Goal: Entertainment & Leisure: Consume media (video, audio)

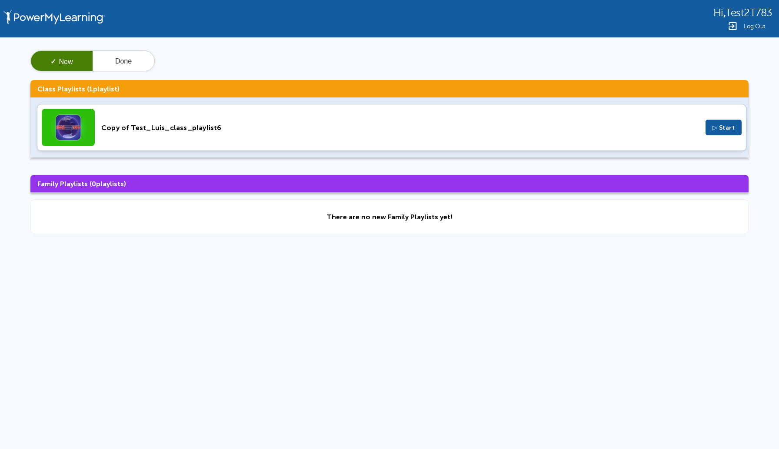
click at [758, 29] on span "Log Out" at bounding box center [755, 26] width 22 height 7
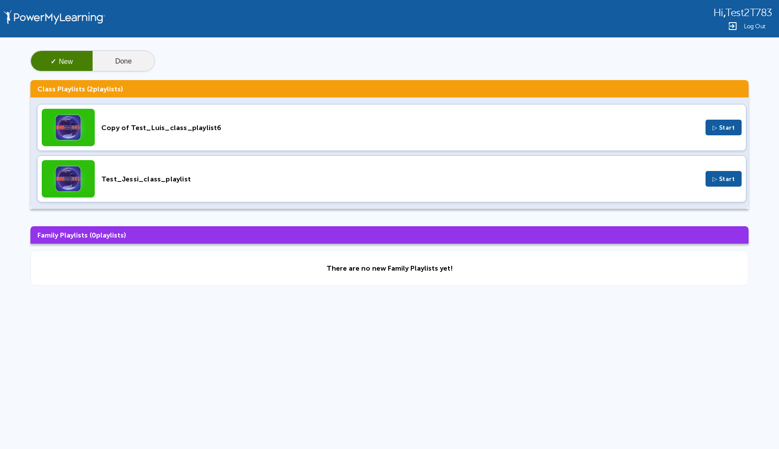
click at [123, 60] on button "Done" at bounding box center [124, 61] width 62 height 21
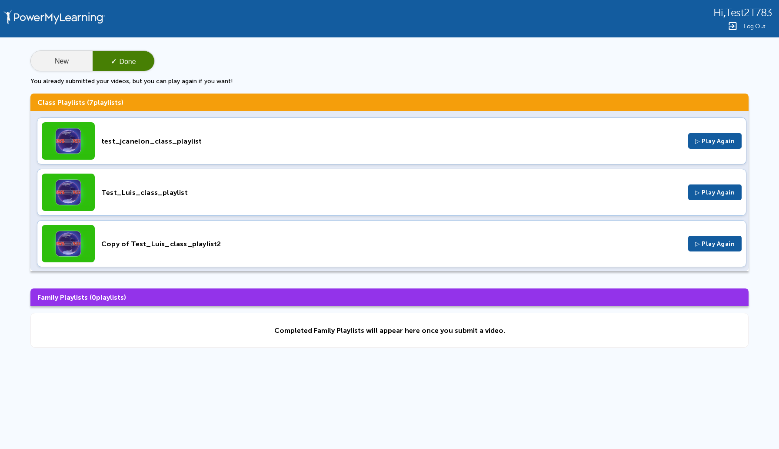
click at [67, 66] on button "New" at bounding box center [62, 61] width 62 height 21
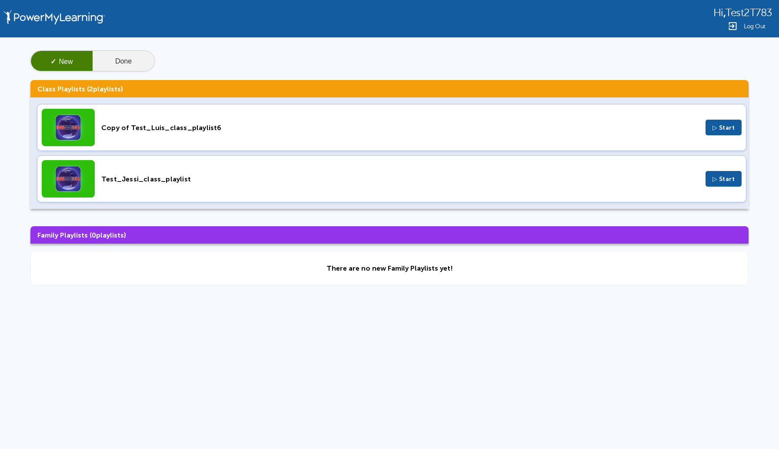
click at [134, 61] on button "Done" at bounding box center [124, 61] width 62 height 21
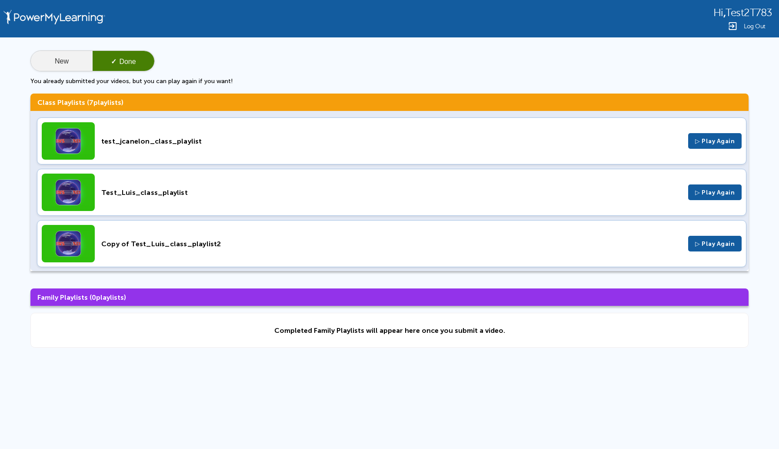
click at [57, 62] on button "New" at bounding box center [62, 61] width 62 height 21
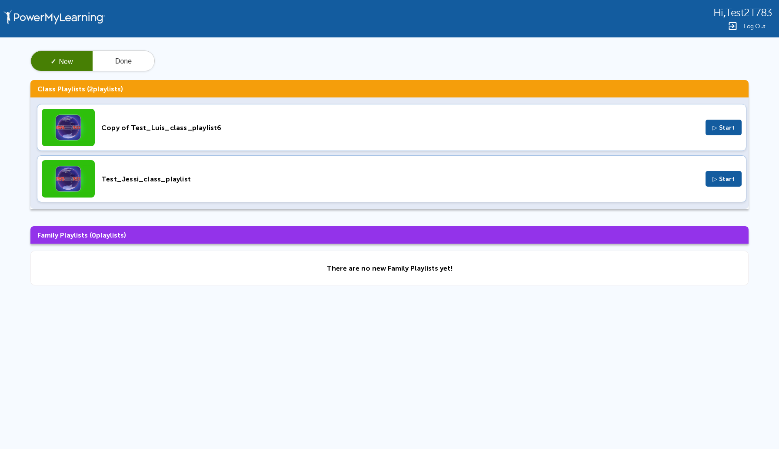
click at [720, 119] on div "Copy of Test_Luis_class_playlist6 ▷ Start" at bounding box center [391, 127] width 709 height 47
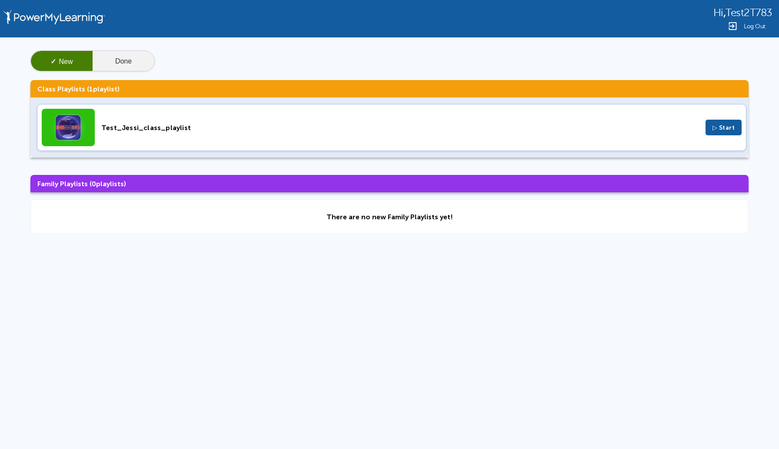
click at [130, 62] on button "Done" at bounding box center [124, 61] width 62 height 21
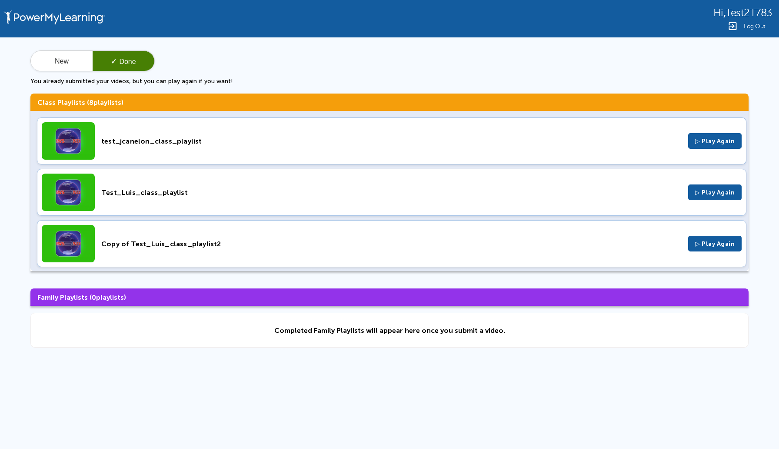
click at [698, 240] on span "▷ Play Again" at bounding box center [715, 243] width 40 height 7
click at [695, 191] on span "▷ Play Again" at bounding box center [715, 192] width 40 height 7
click at [70, 60] on button "New" at bounding box center [62, 61] width 62 height 21
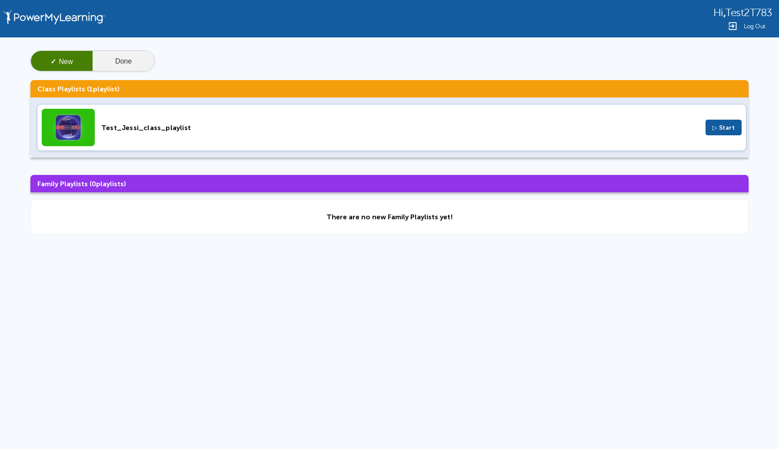
click at [136, 64] on button "Done" at bounding box center [124, 61] width 62 height 21
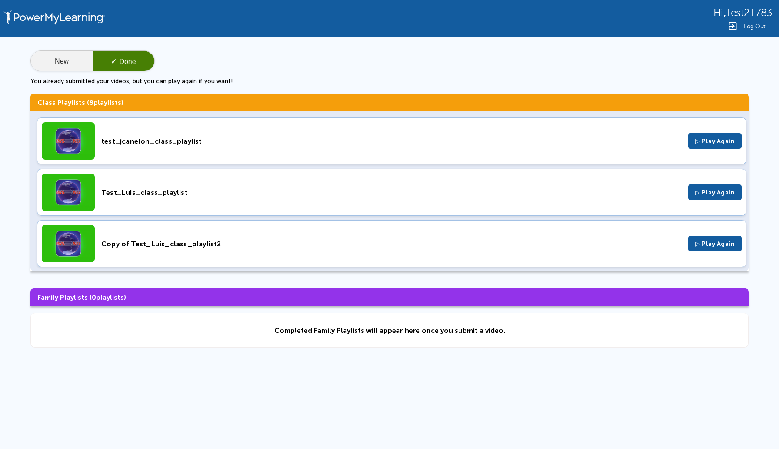
click at [72, 59] on button "New" at bounding box center [62, 61] width 62 height 21
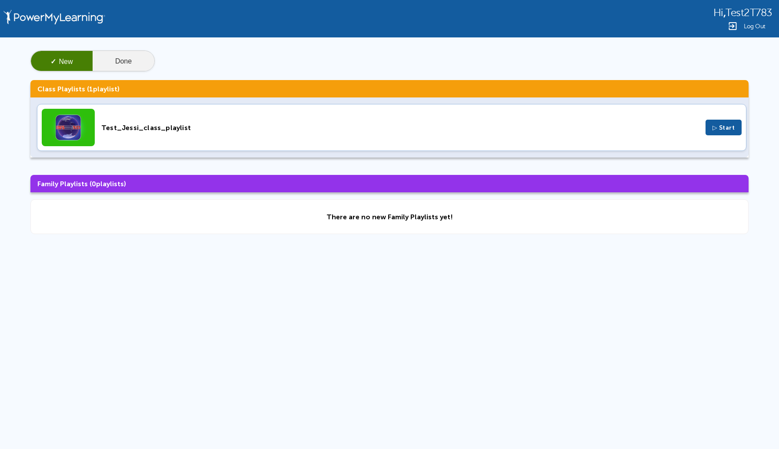
click at [123, 60] on button "Done" at bounding box center [124, 61] width 62 height 21
click at [128, 49] on div "✓ New Done Class Playlists ( 1 playlist) Test_Jessi_class_playlist ▷ Start Fami…" at bounding box center [389, 142] width 779 height 210
click at [126, 56] on button "Done" at bounding box center [124, 61] width 62 height 21
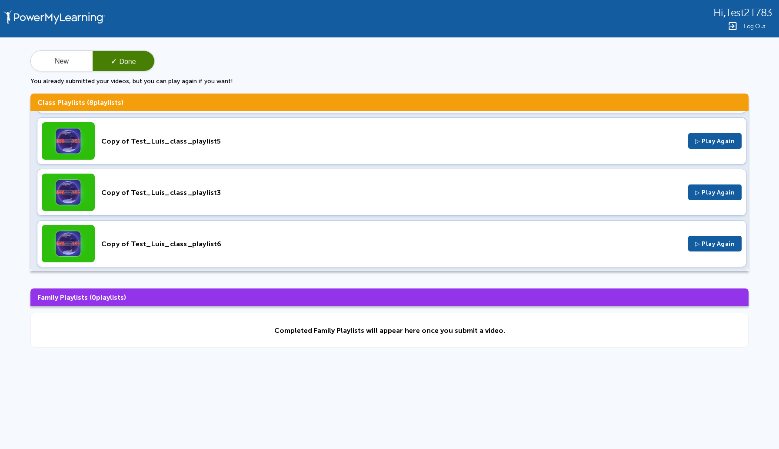
scroll to position [259, 0]
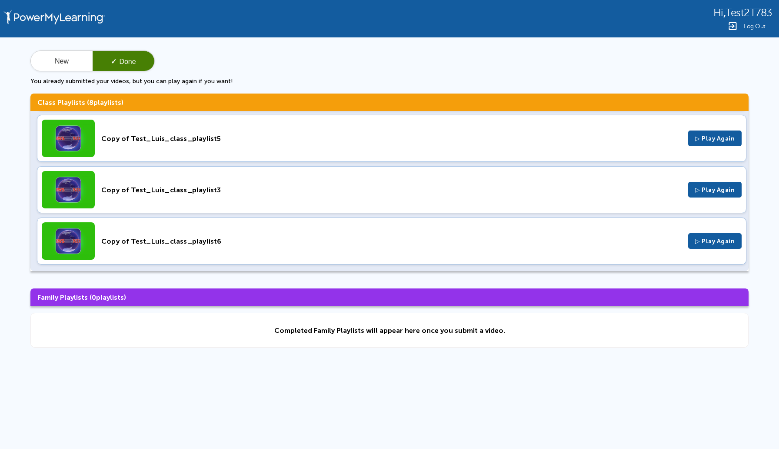
click at [701, 242] on span "▷ Play Again" at bounding box center [715, 240] width 40 height 7
click at [71, 57] on button "New" at bounding box center [62, 61] width 62 height 21
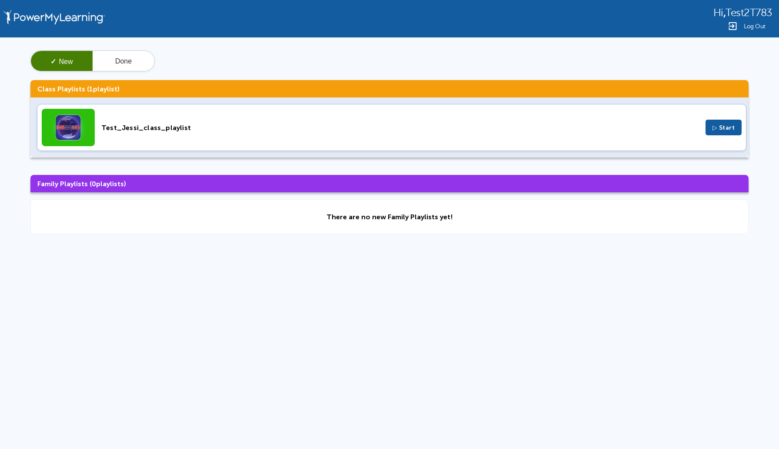
click at [728, 126] on span "▷ Start" at bounding box center [723, 127] width 23 height 7
click at [135, 62] on button "Done" at bounding box center [124, 61] width 62 height 21
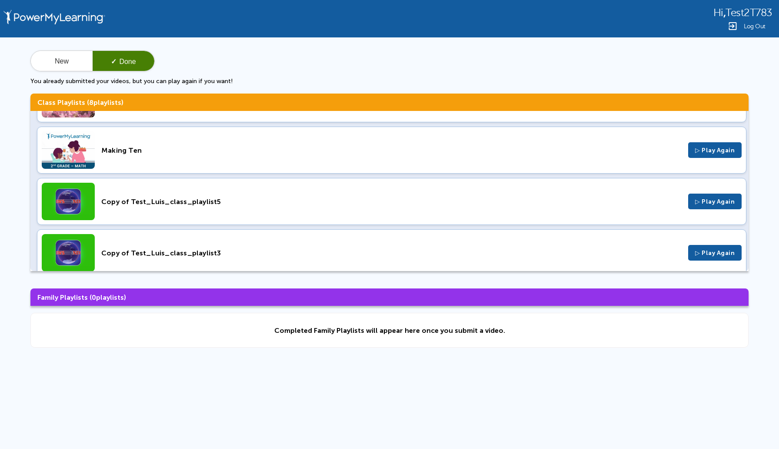
scroll to position [259, 0]
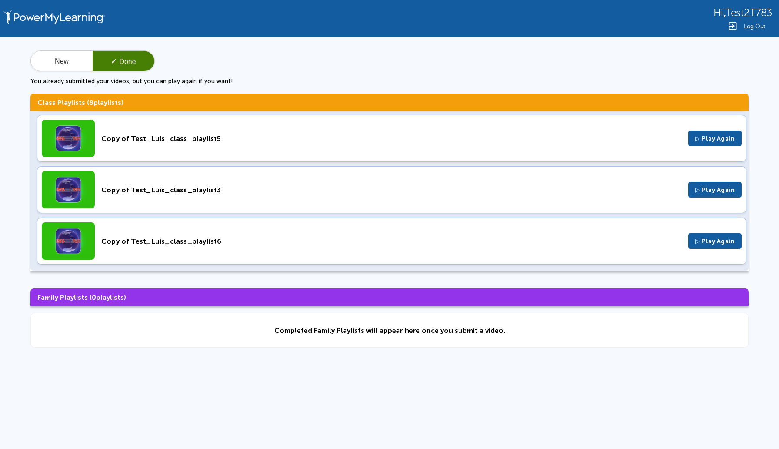
click at [698, 242] on span "▷ Play Again" at bounding box center [715, 240] width 40 height 7
click at [51, 58] on button "New" at bounding box center [62, 61] width 62 height 21
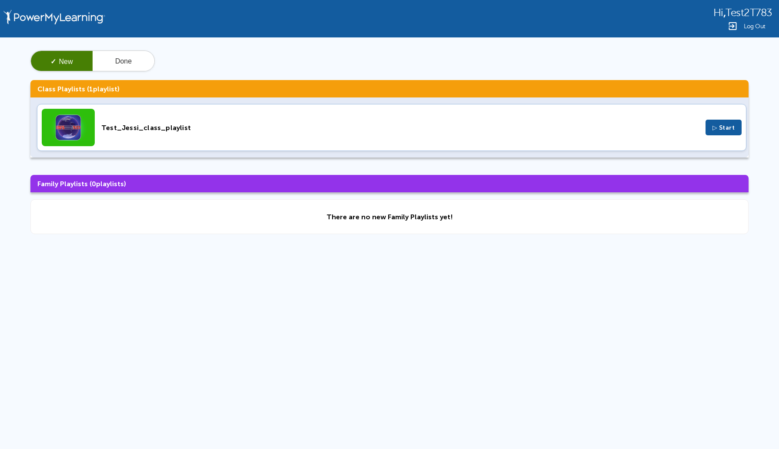
click at [721, 133] on button "▷ Start" at bounding box center [723, 128] width 37 height 16
click at [196, 230] on div "There are no new Family Playlists yet!" at bounding box center [389, 216] width 718 height 35
click at [176, 292] on div "Hi , Test2T783 Log Out ✓ New Done Class Playlists ( 1 playlist) Test_Jessi_clas…" at bounding box center [389, 184] width 779 height 369
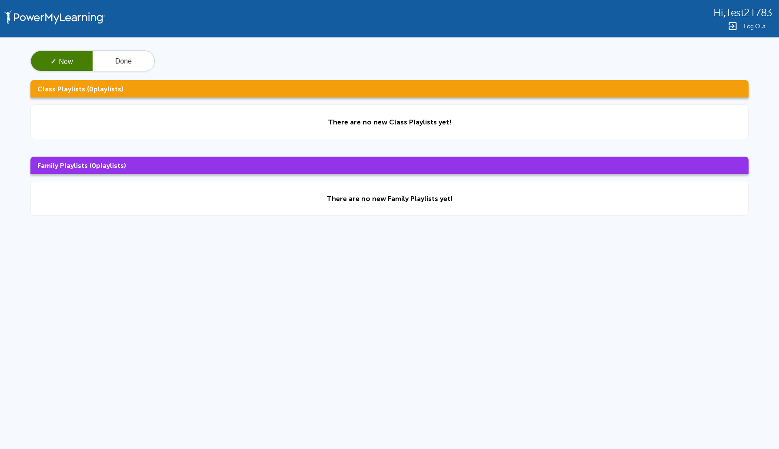
click at [750, 21] on div "Log Out" at bounding box center [742, 26] width 59 height 10
click at [758, 27] on span "Log Out" at bounding box center [755, 26] width 22 height 7
